Goal: Information Seeking & Learning: Learn about a topic

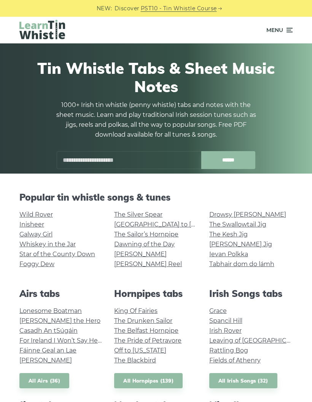
click at [44, 214] on link "Wild Rover" at bounding box center [36, 214] width 34 height 7
click at [145, 152] on input "text" at bounding box center [129, 160] width 145 height 18
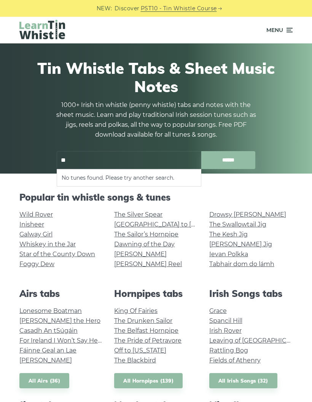
type input "*"
click at [120, 178] on li "Over the Moor to Peggy" at bounding box center [129, 177] width 135 height 9
type input "**********"
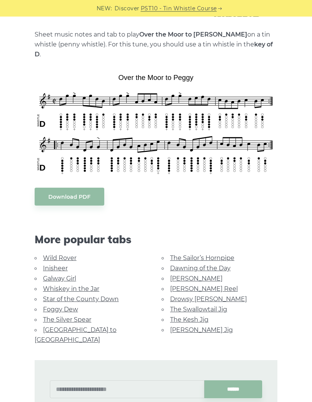
scroll to position [159, 0]
click at [71, 275] on link "Galway Girl" at bounding box center [59, 278] width 33 height 7
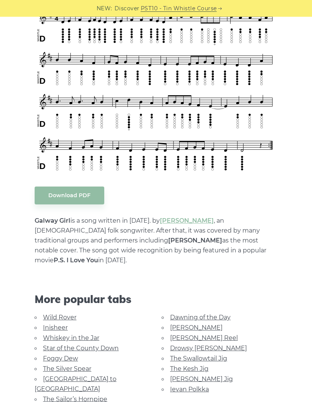
scroll to position [221, 0]
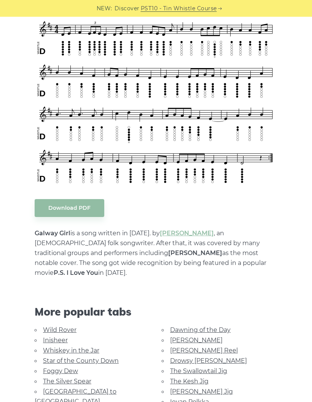
click at [226, 368] on link "The Swallowtail Jig" at bounding box center [198, 371] width 57 height 7
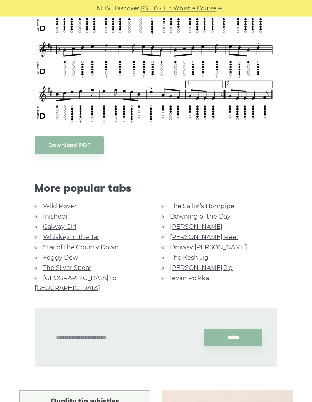
scroll to position [482, 0]
click at [227, 207] on link "The Sailor’s Hornpipe" at bounding box center [202, 206] width 64 height 7
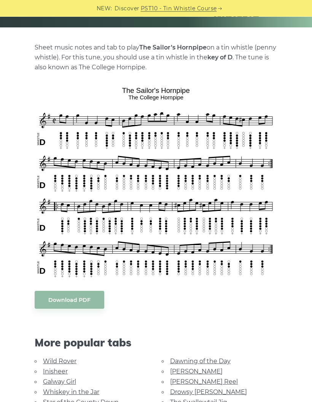
scroll to position [147, 0]
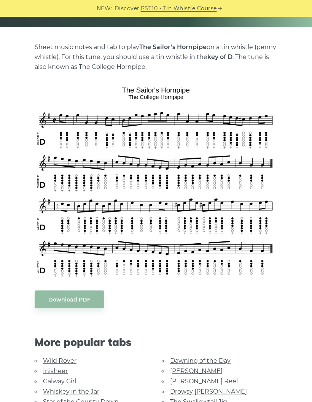
click at [206, 383] on link "[PERSON_NAME] Reel" at bounding box center [204, 381] width 68 height 7
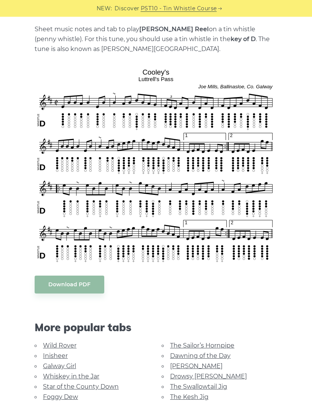
scroll to position [200, 0]
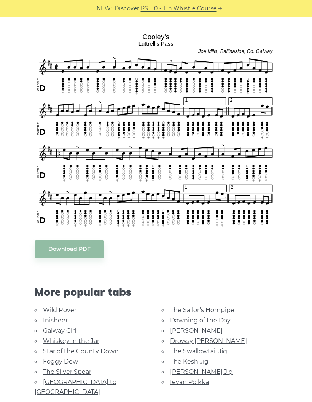
click at [200, 372] on link "[PERSON_NAME] Jig" at bounding box center [201, 371] width 63 height 7
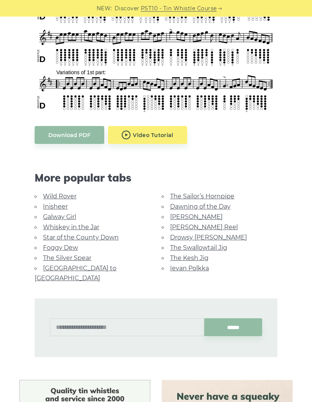
scroll to position [315, 0]
click at [61, 244] on link "Foggy Dew" at bounding box center [60, 247] width 35 height 7
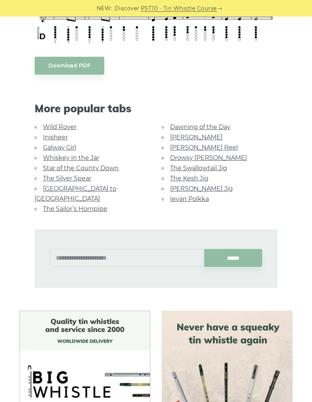
scroll to position [365, 0]
click at [176, 138] on link "[PERSON_NAME]" at bounding box center [196, 137] width 53 height 7
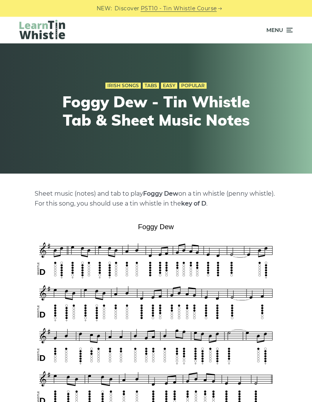
scroll to position [395, 0]
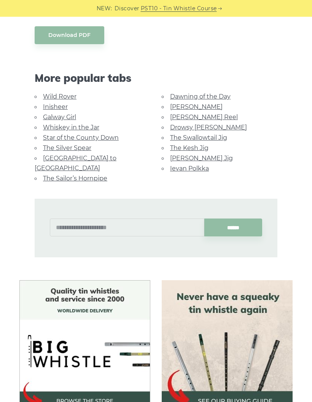
click at [190, 165] on link "Ievan Polkka" at bounding box center [189, 168] width 39 height 7
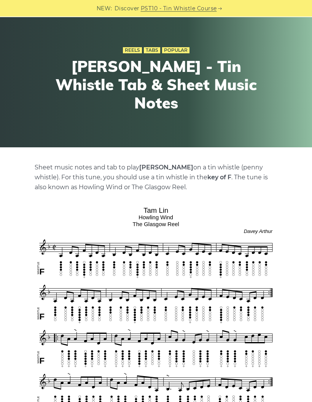
scroll to position [27, 0]
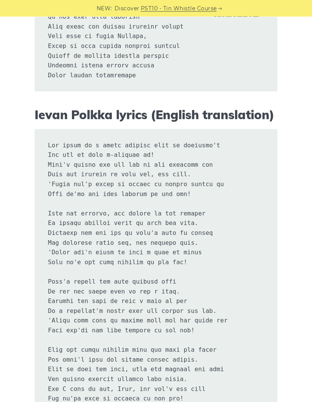
scroll to position [1128, 0]
